Goal: Task Accomplishment & Management: Complete application form

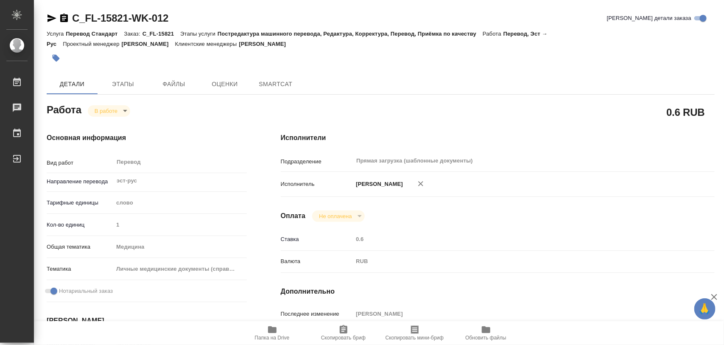
type textarea "x"
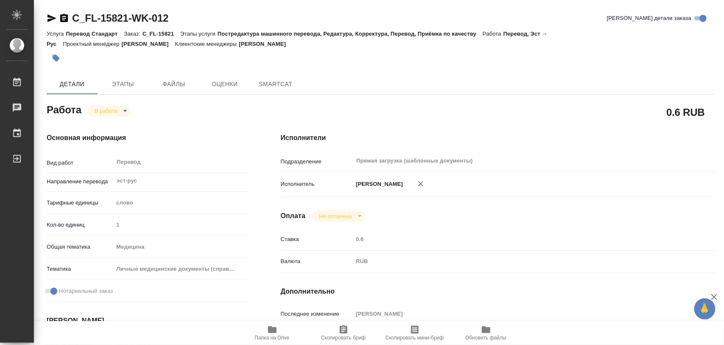
type textarea "x"
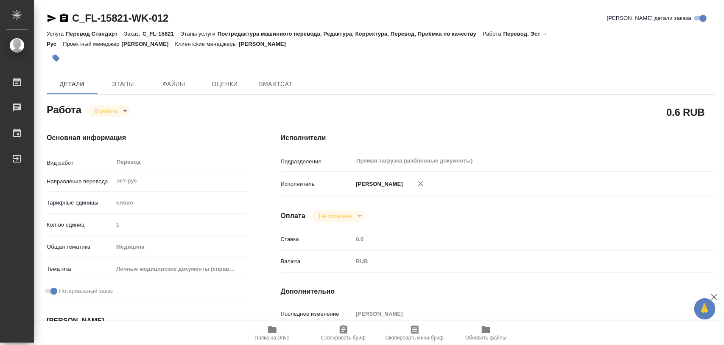
type textarea "x"
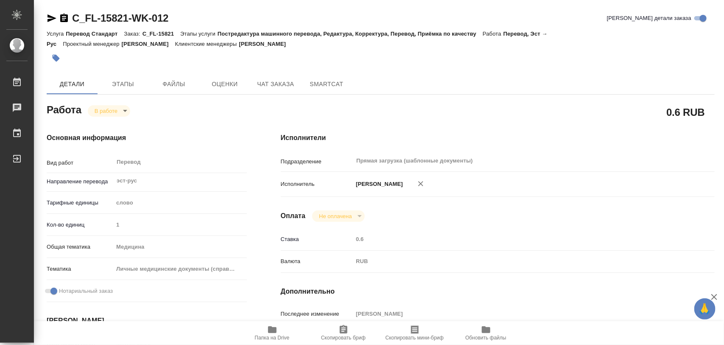
type textarea "x"
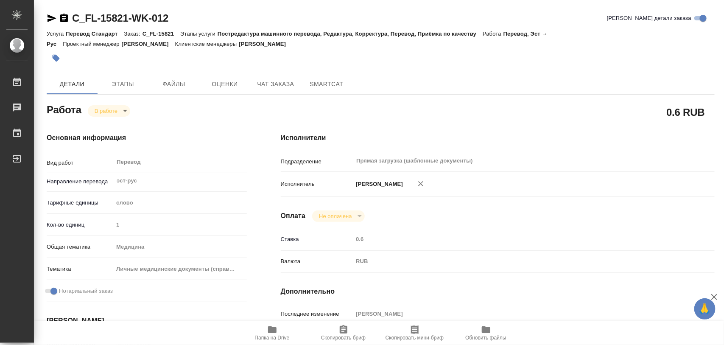
type textarea "x"
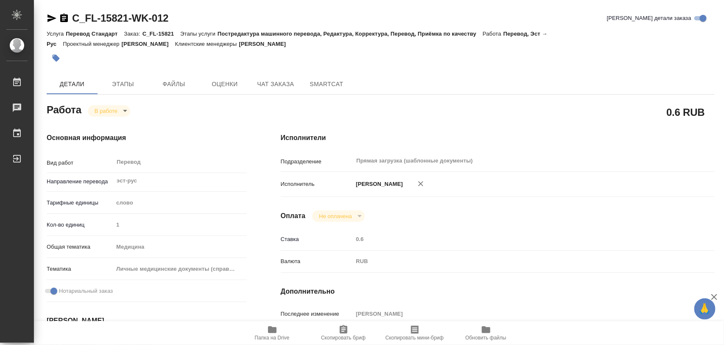
click at [58, 59] on icon "button" at bounding box center [56, 58] width 7 height 7
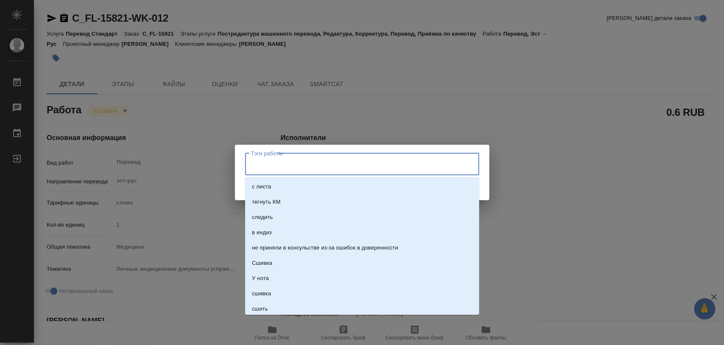
click at [273, 157] on input "Тэги работы" at bounding box center [354, 164] width 210 height 14
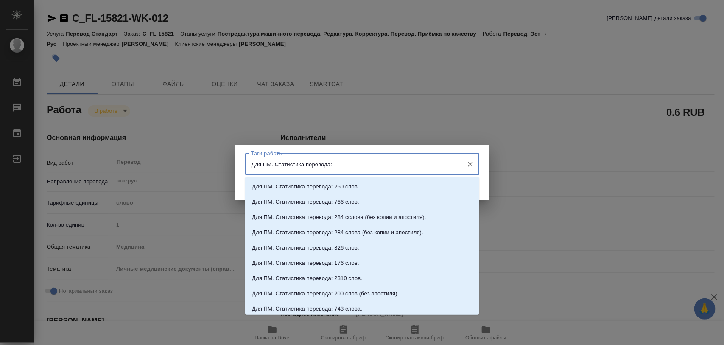
type input "Для ПМ. Статистика перевода:"
drag, startPoint x: 353, startPoint y: 164, endPoint x: 151, endPoint y: 156, distance: 202.0
click at [151, 156] on div "Тэги работы Для ПМ. Статистика перевода: Тэги работы Сохранить" at bounding box center [362, 172] width 724 height 345
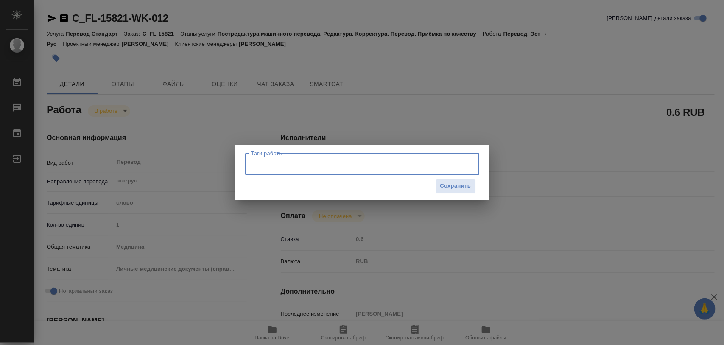
paste input "Для ПМ. Статистика перевода:"
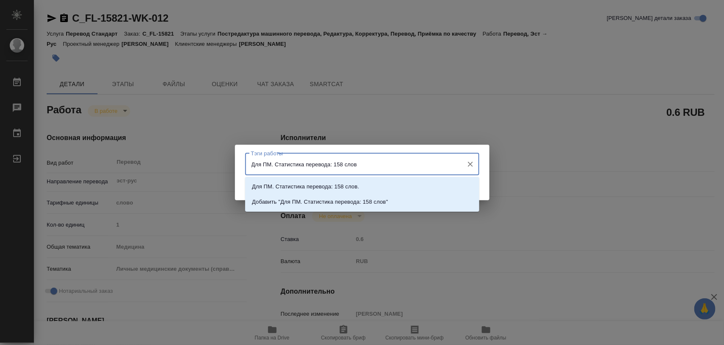
type input "Для ПМ. Статистика перевода: 158 слов."
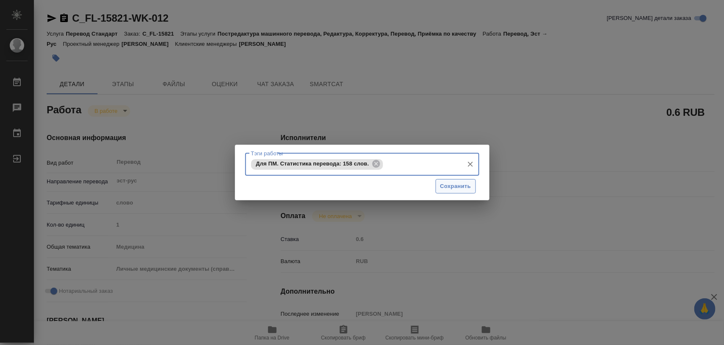
click at [446, 184] on span "Сохранить" at bounding box center [455, 186] width 31 height 10
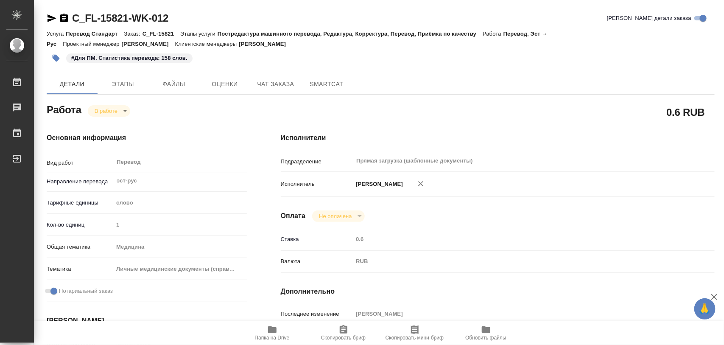
type input "inProgress"
type textarea "Перевод"
type textarea "x"
type input "эст-рус"
type input "5a8b1489cc6b4906c91bfd90"
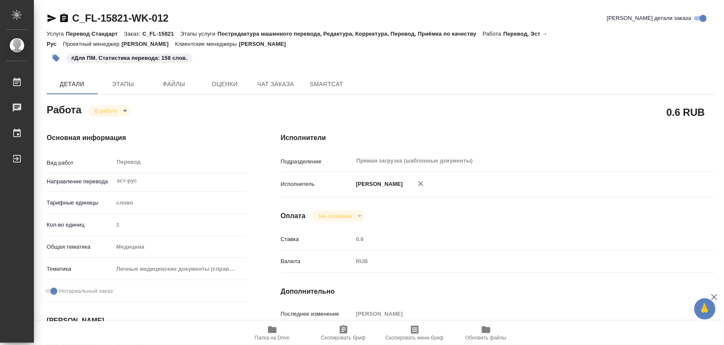
type input "1"
type input "med"
type input "5a8b8b956a9677013d343e74"
checkbox input "true"
type input "20.08.2025 09:20"
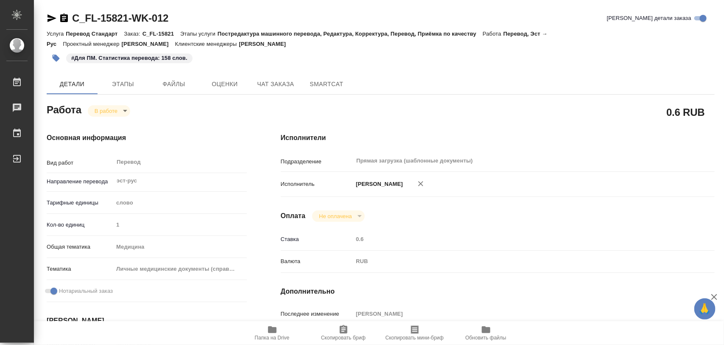
type input "20.08.2025 10:40"
type input "21.08.2025 11:00"
type input "Прямая загрузка (шаблонные документы)"
type input "notPayed"
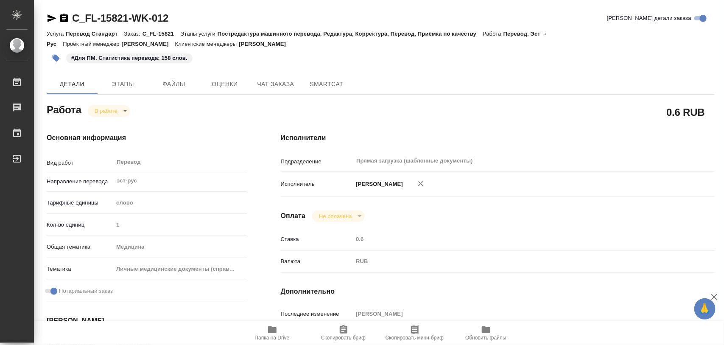
type input "0.6"
type input "RUB"
type input "[PERSON_NAME]"
type textarea "x"
type textarea "/Clients/FL_C/Orders/C_FL-15821/Translated/C_FL-15821-WK-012"
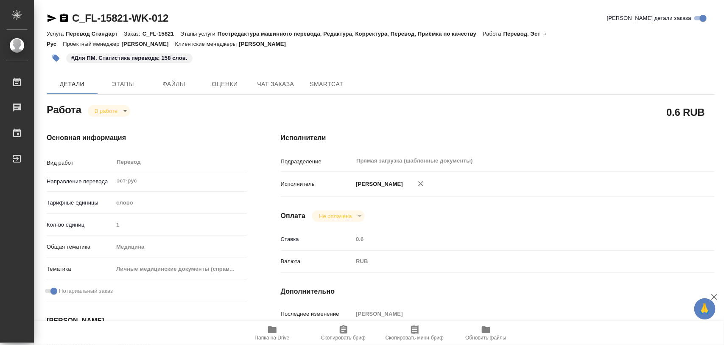
type textarea "x"
type input "C_FL-15821"
type input "Перевод Стандарт"
type input "Постредактура машинного перевода, Редактура, Корректура, Перевод, Приёмка по ка…"
type input "[PERSON_NAME]"
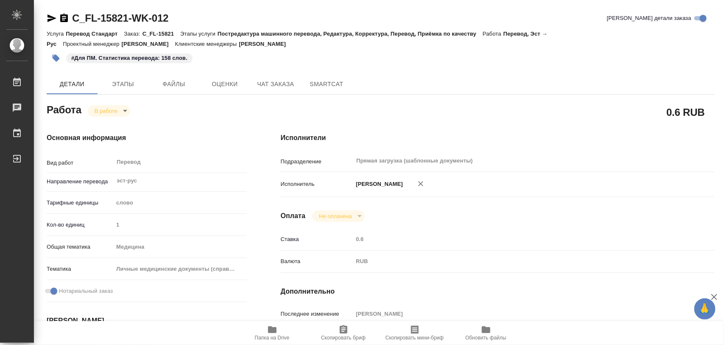
type input "/Clients/FL_C/Orders/C_FL-15821"
type textarea "x"
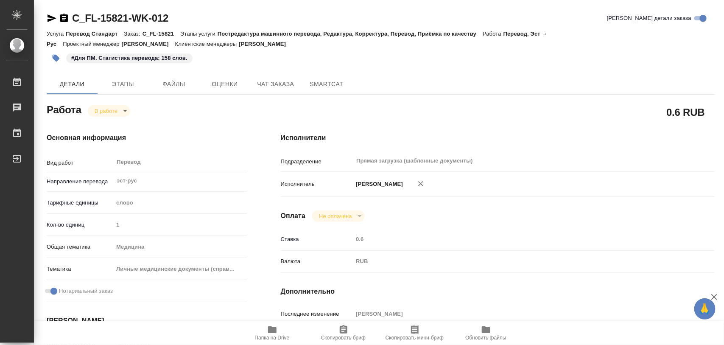
type textarea "x"
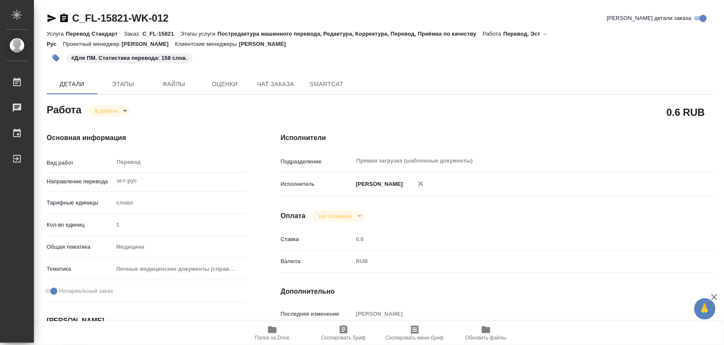
type textarea "x"
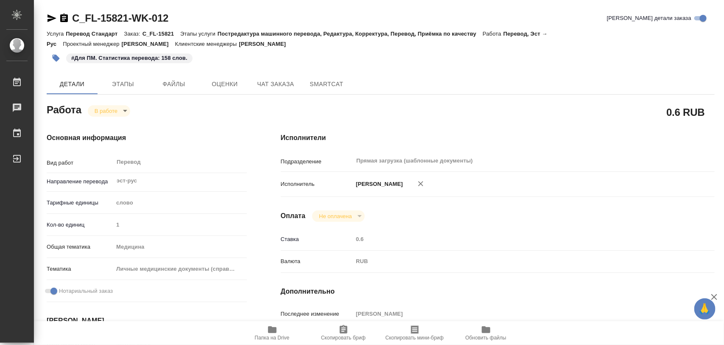
type textarea "x"
click at [268, 333] on icon "button" at bounding box center [272, 329] width 10 height 10
click at [124, 84] on span "Этапы" at bounding box center [123, 84] width 41 height 11
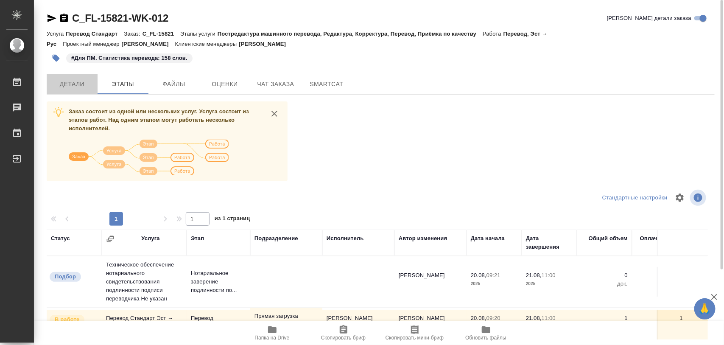
drag, startPoint x: 79, startPoint y: 82, endPoint x: 259, endPoint y: 5, distance: 195.1
click at [79, 82] on span "Детали" at bounding box center [72, 84] width 41 height 11
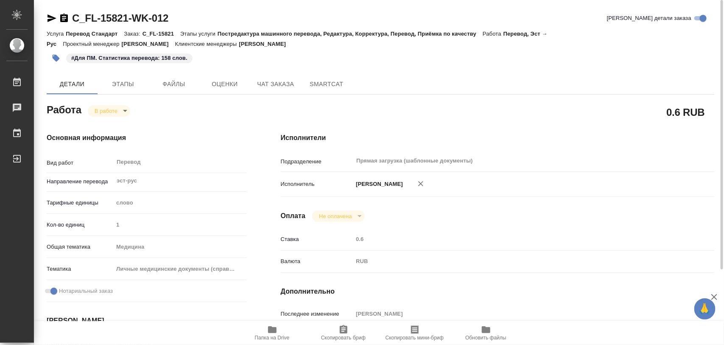
type textarea "x"
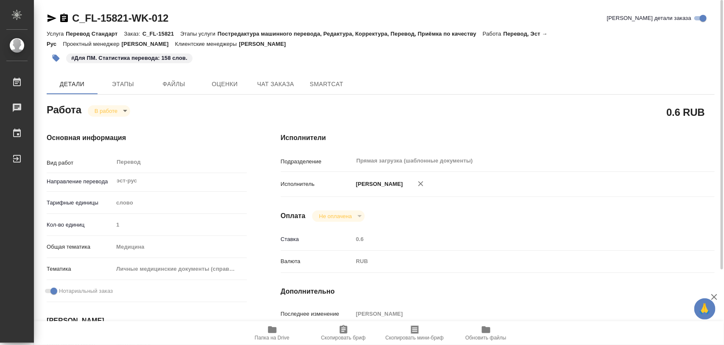
click at [50, 58] on button "button" at bounding box center [56, 58] width 19 height 19
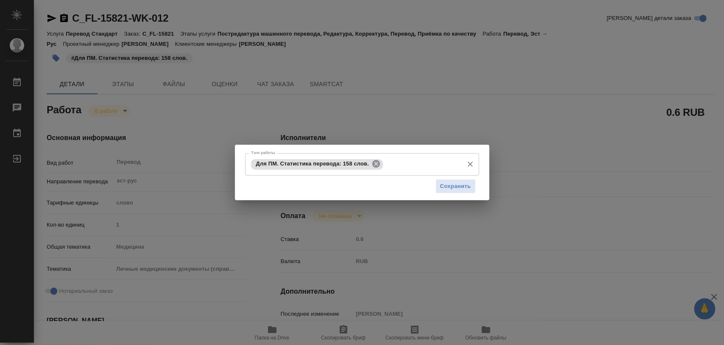
click at [379, 166] on icon at bounding box center [376, 164] width 8 height 8
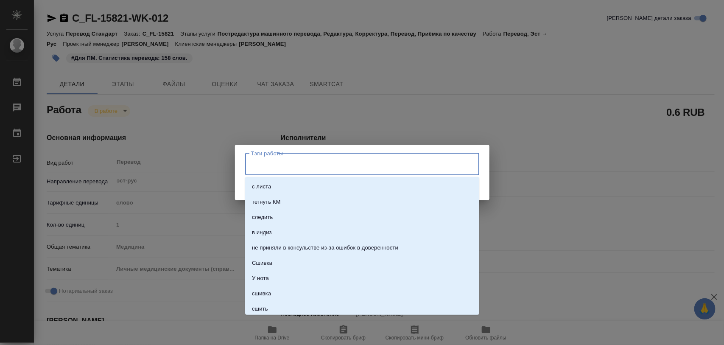
click at [379, 166] on input "Тэги работы" at bounding box center [354, 164] width 210 height 14
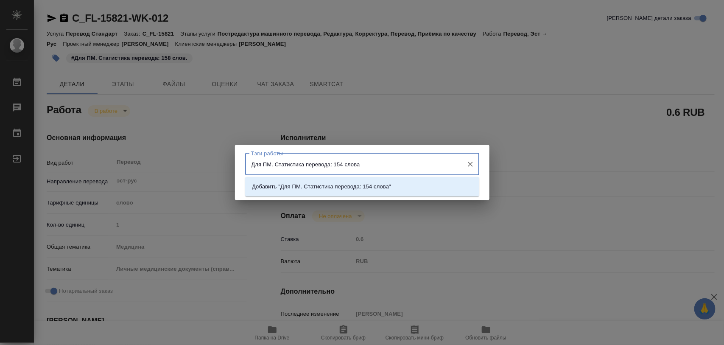
type input "Для ПМ. Статистика перевода: 154 слова."
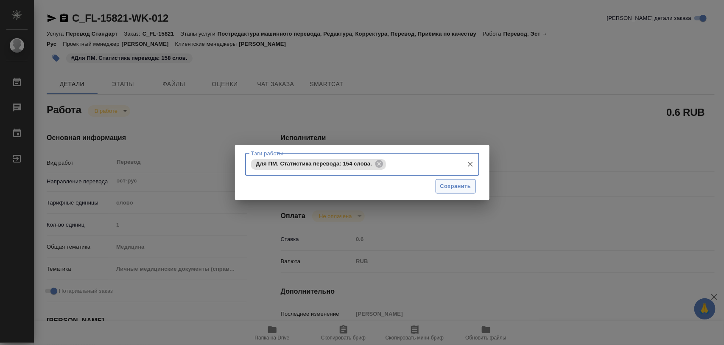
click at [447, 186] on span "Сохранить" at bounding box center [455, 186] width 31 height 10
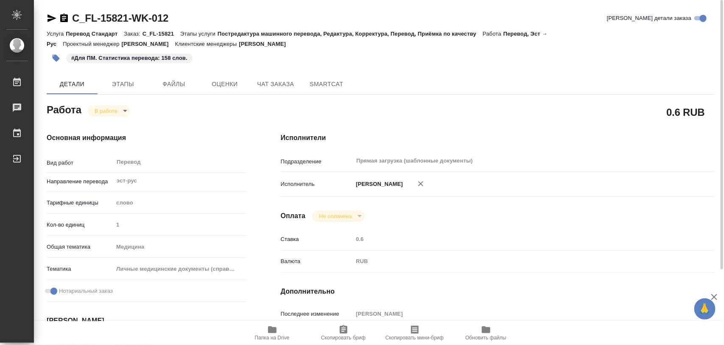
type input "inProgress"
type textarea "Перевод"
type textarea "x"
type input "эст-рус"
type input "5a8b1489cc6b4906c91bfd90"
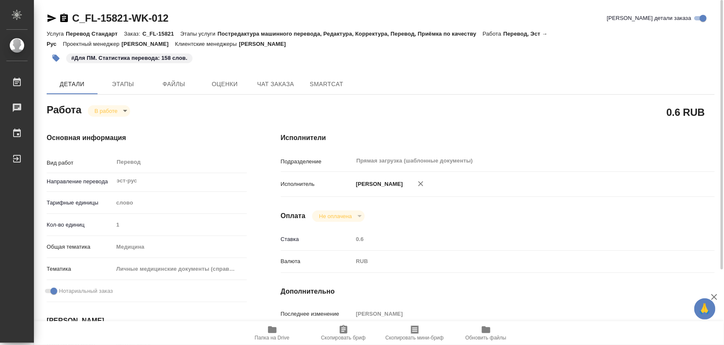
type input "1"
type input "med"
type input "5a8b8b956a9677013d343e74"
checkbox input "true"
type input "20.08.2025 09:20"
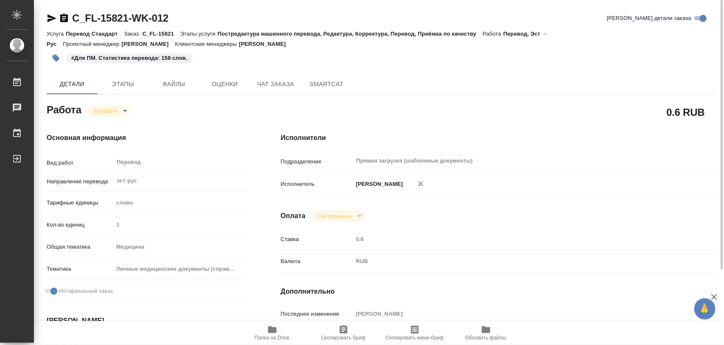
type input "20.08.2025 10:40"
type input "21.08.2025 11:00"
type input "Прямая загрузка (шаблонные документы)"
type input "notPayed"
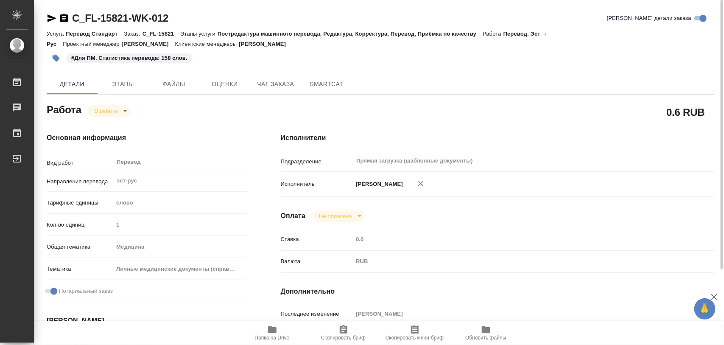
type input "0.6"
type input "RUB"
type input "[PERSON_NAME]"
type textarea "x"
type textarea "/Clients/FL_C/Orders/C_FL-15821/Translated/C_FL-15821-WK-012"
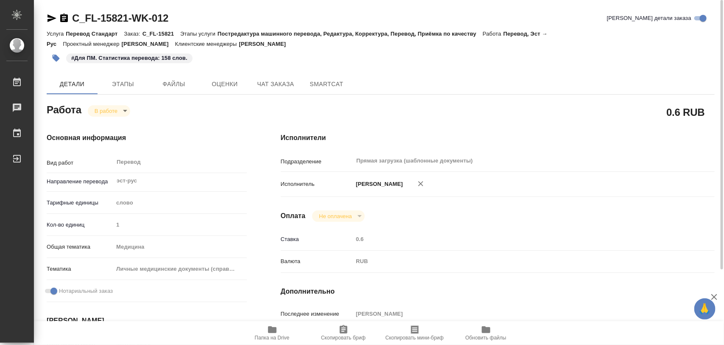
type textarea "x"
type input "C_FL-15821"
type input "Перевод Стандарт"
type input "Постредактура машинного перевода, Редактура, Корректура, Перевод, Приёмка по ка…"
type input "[PERSON_NAME]"
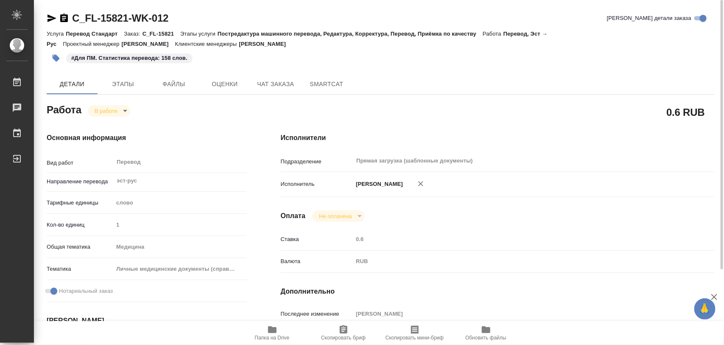
type input "/Clients/FL_C/Orders/C_FL-15821"
type textarea "x"
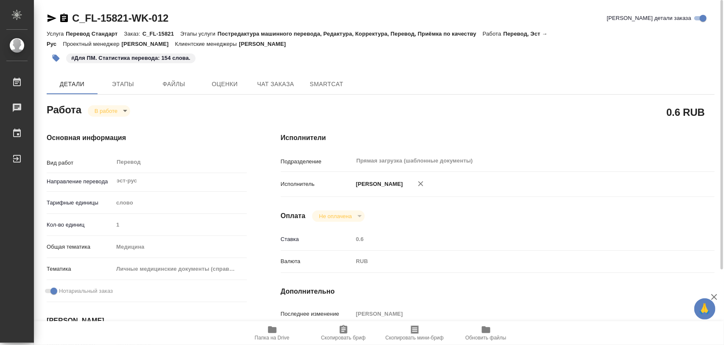
type textarea "x"
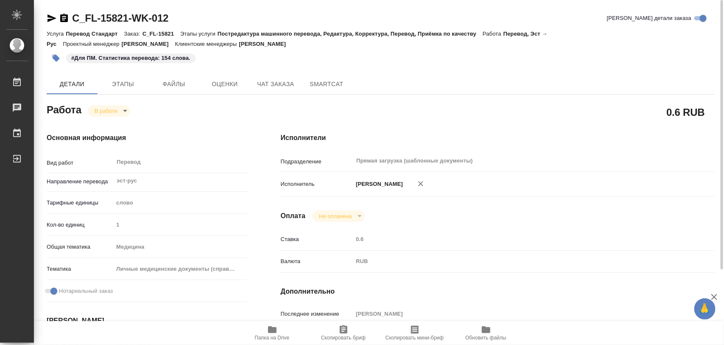
type textarea "x"
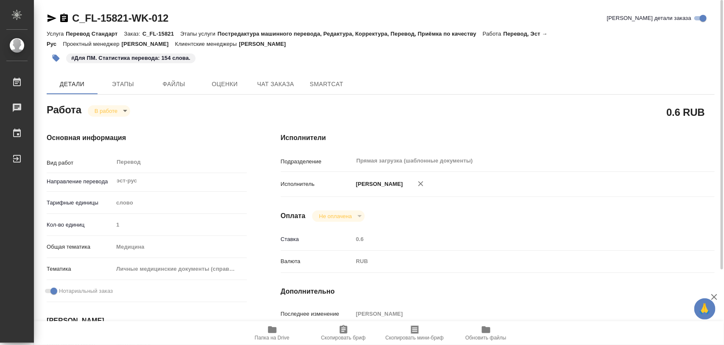
type textarea "x"
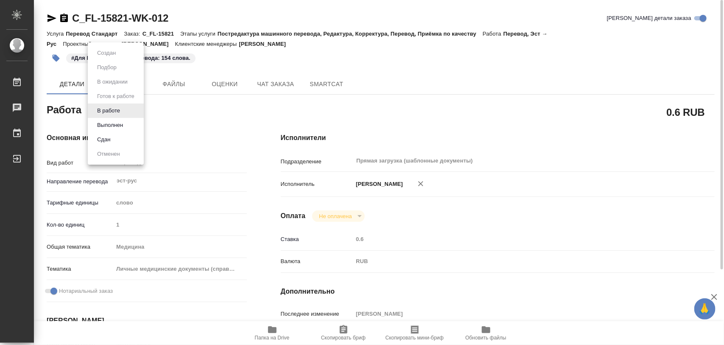
click at [126, 107] on body "🙏 .cls-1 fill:#fff; AWATERA Iglakov Maksim Работы 0 Чаты График Выйти C_FL-1582…" at bounding box center [362, 172] width 724 height 345
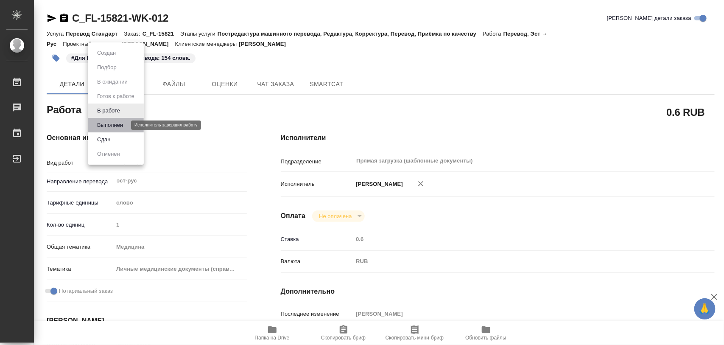
click at [112, 125] on button "Выполнен" at bounding box center [110, 124] width 31 height 9
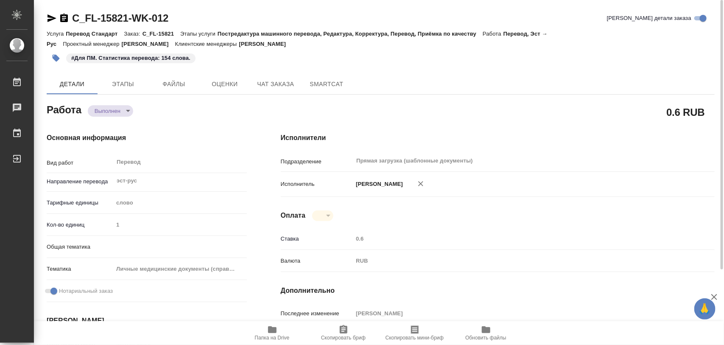
type textarea "x"
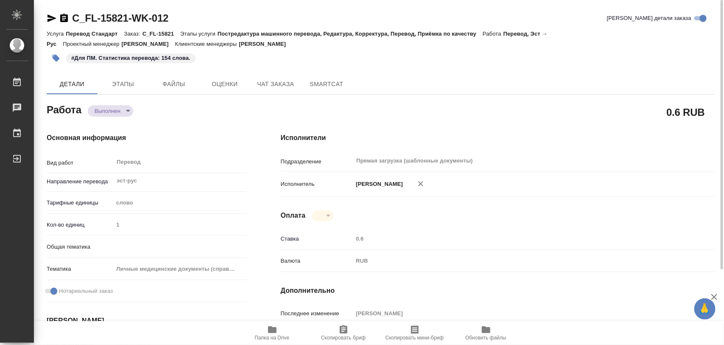
type textarea "x"
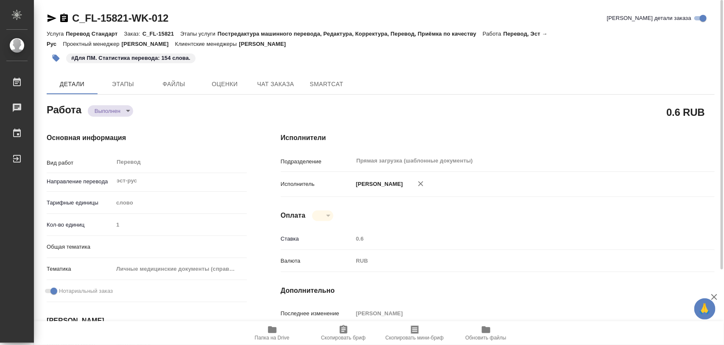
type textarea "x"
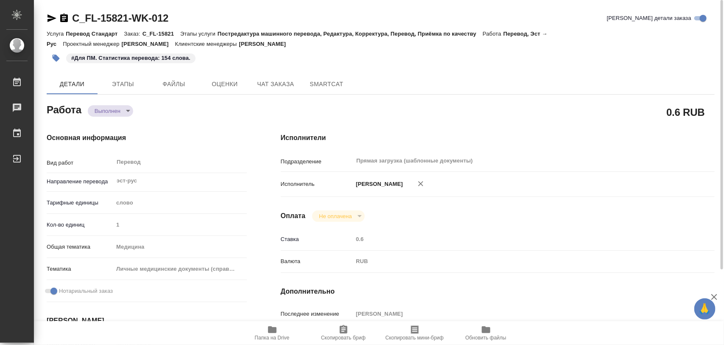
type textarea "x"
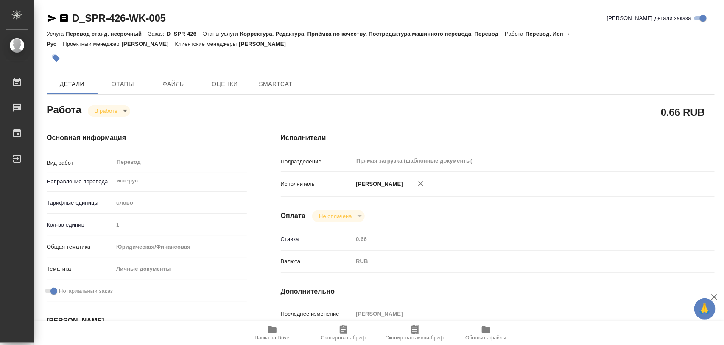
type textarea "x"
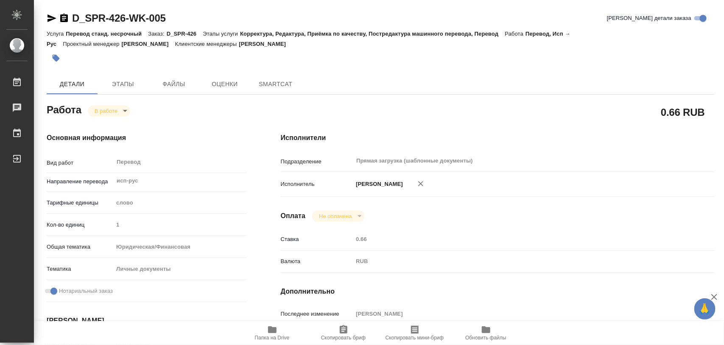
type textarea "x"
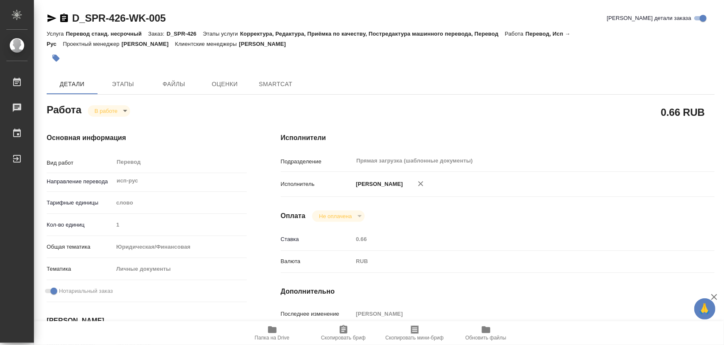
type textarea "x"
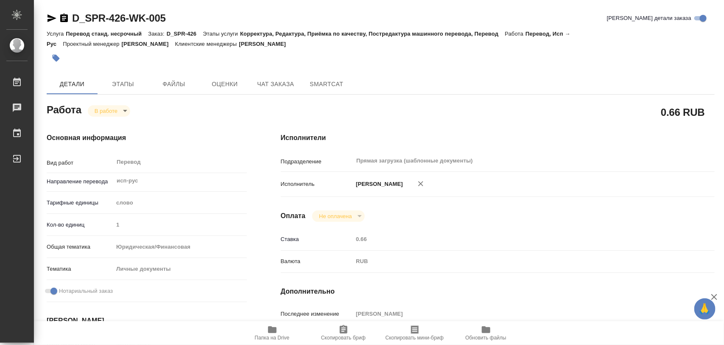
type textarea "x"
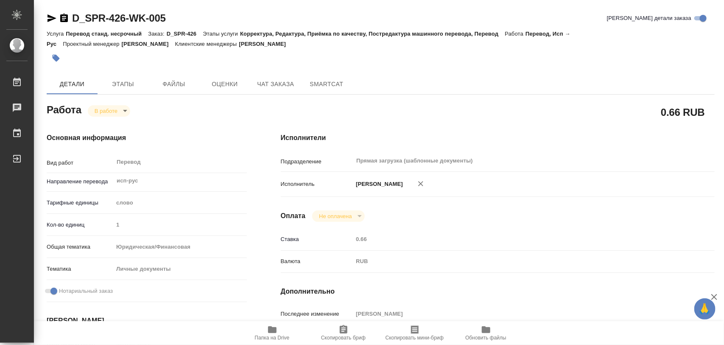
type textarea "x"
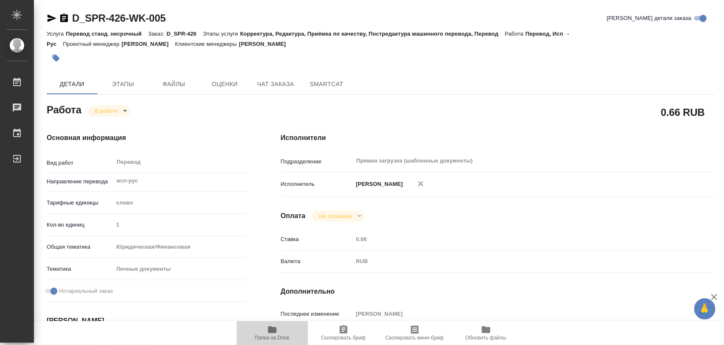
click at [267, 330] on icon "button" at bounding box center [272, 329] width 10 height 10
click at [57, 59] on icon "button" at bounding box center [56, 58] width 7 height 7
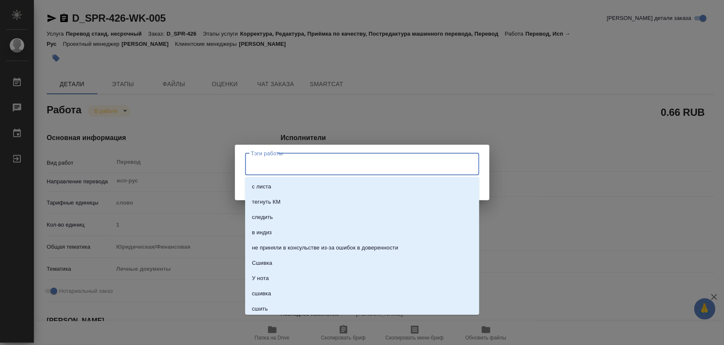
click at [259, 160] on input "Тэги работы" at bounding box center [354, 164] width 210 height 14
type input "С"
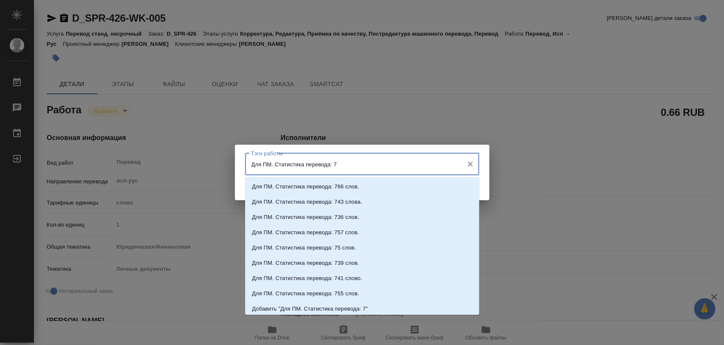
type input "Для ПМ. Статистика перевода: 75"
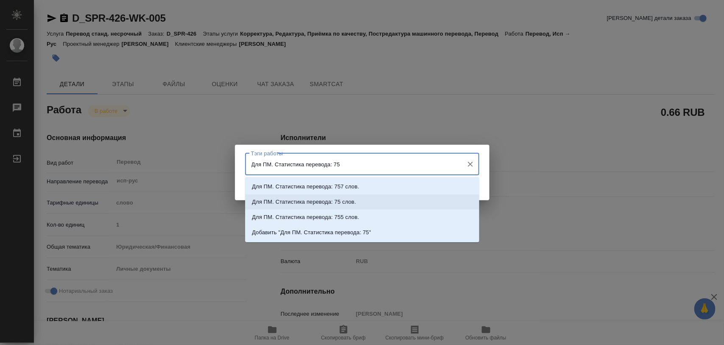
click at [357, 202] on li "Для ПМ. Статистика перевода: 75 слов." at bounding box center [362, 201] width 234 height 15
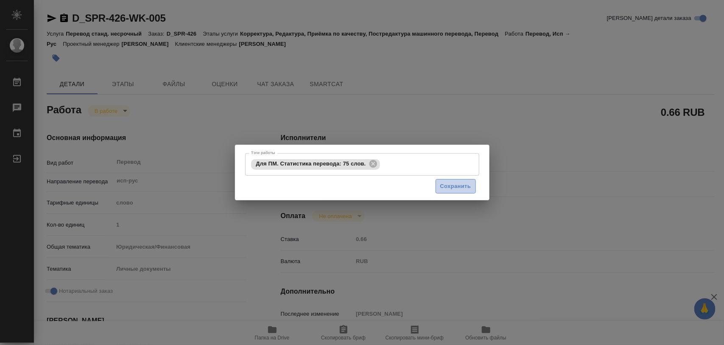
click at [459, 184] on span "Сохранить" at bounding box center [455, 186] width 31 height 10
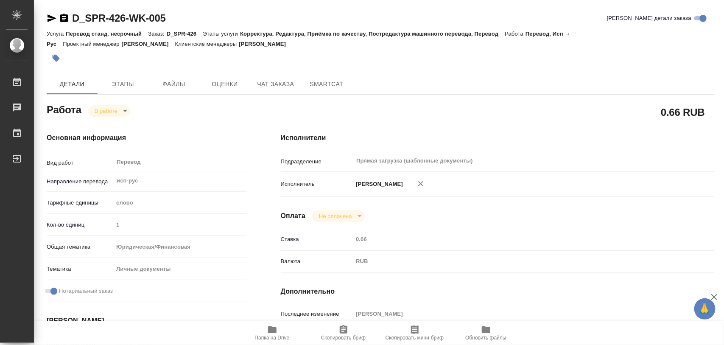
type input "inProgress"
type textarea "Перевод"
type textarea "x"
type input "исп-рус"
type input "5a8b1489cc6b4906c91bfd90"
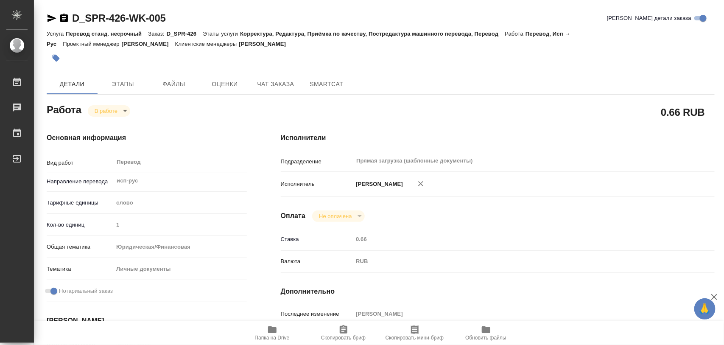
type input "1"
type input "yr-fn"
type input "5a8b8b956a9677013d343cfe"
checkbox input "true"
type input "20.08.2025 12:22"
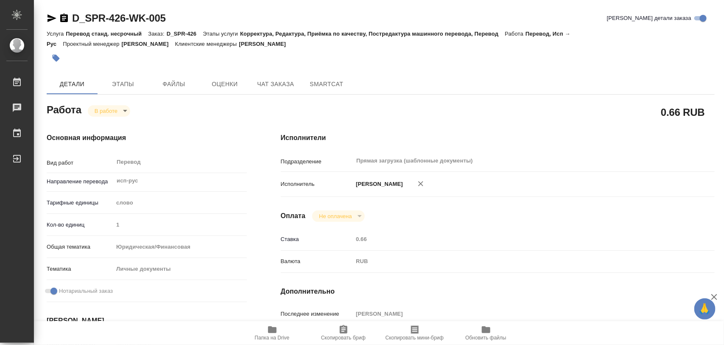
type input "20.08.2025 15:26"
type input "21.08.2025 12:00"
type input "Прямая загрузка (шаблонные документы)"
type input "notPayed"
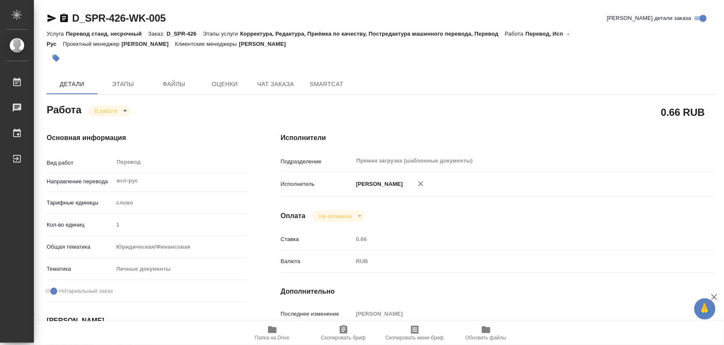
type input "0.66"
type input "RUB"
type input "[PERSON_NAME]"
type textarea "x"
type textarea "/Clients/АО «ФК «Спартак-Москва»/Orders/D_SPR-426/Translated/D_SPR-426-WK-005"
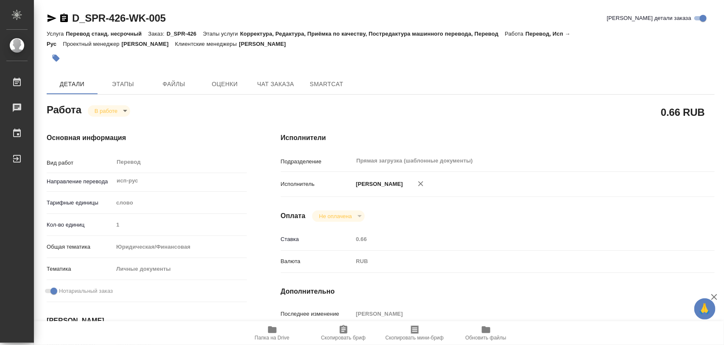
type textarea "x"
type input "D_SPR-426"
type input "Перевод станд. несрочный"
type input "Корректура, Редактура, Приёмка по качеству, Постредактура машинного перевода, П…"
type input "[PERSON_NAME]"
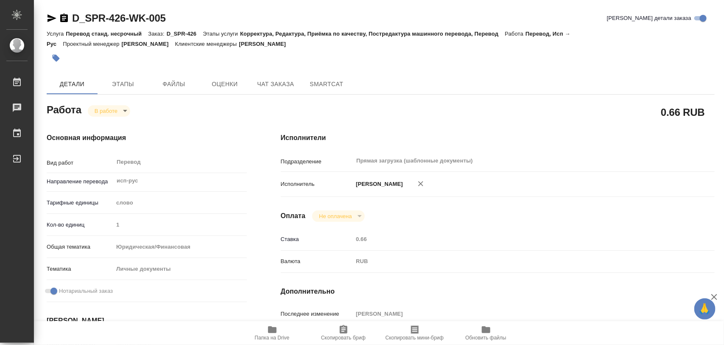
type input "/Clients/АО «ФК «Спартак-Москва»/Orders/D_SPR-426"
type input "https://drive.awatera.com/s/FbGFBegfCAyqSHC"
type textarea "x"
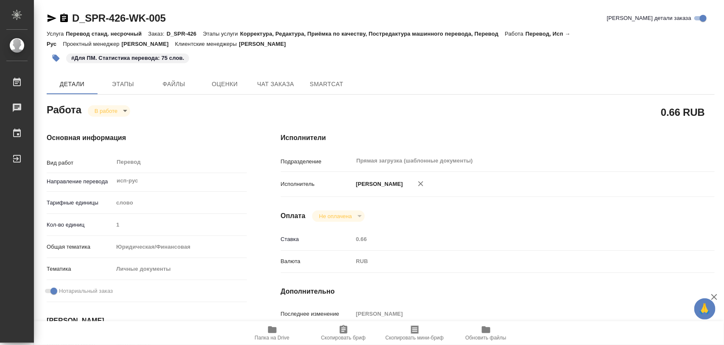
type textarea "x"
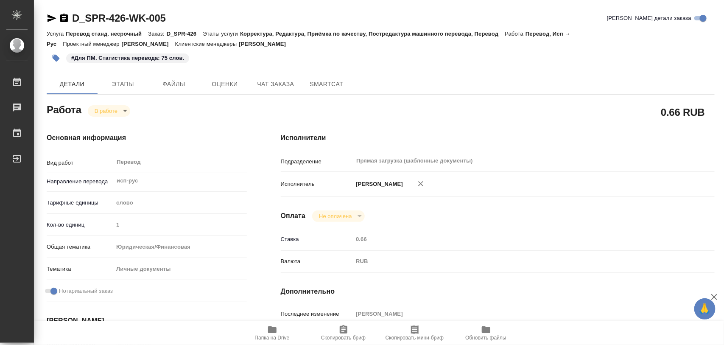
type textarea "x"
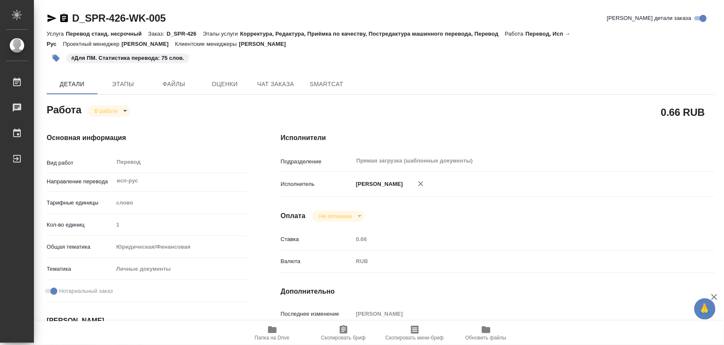
type textarea "x"
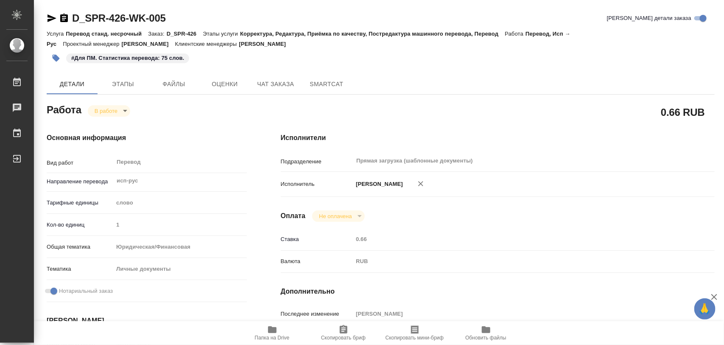
type textarea "x"
